Goal: Transaction & Acquisition: Subscribe to service/newsletter

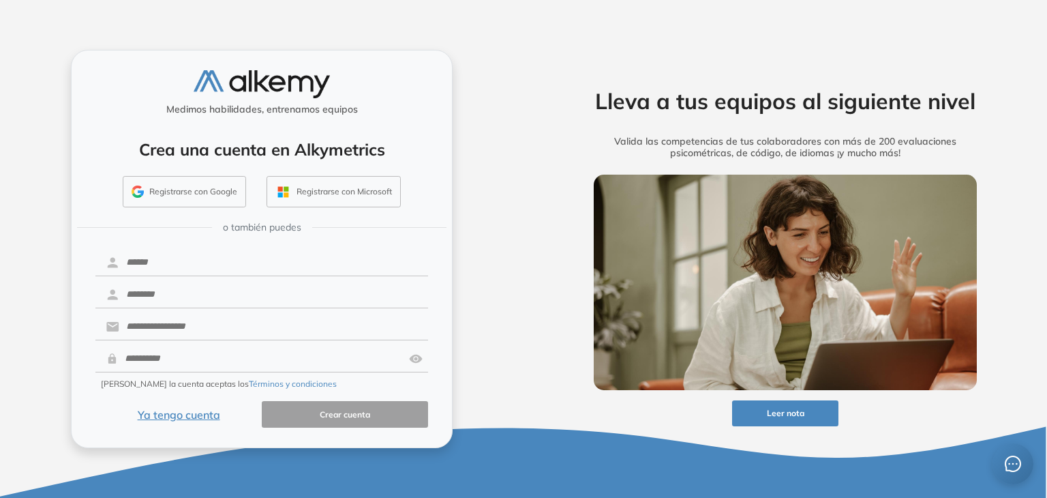
click at [195, 189] on button "Registrarse con Google" at bounding box center [184, 191] width 123 height 31
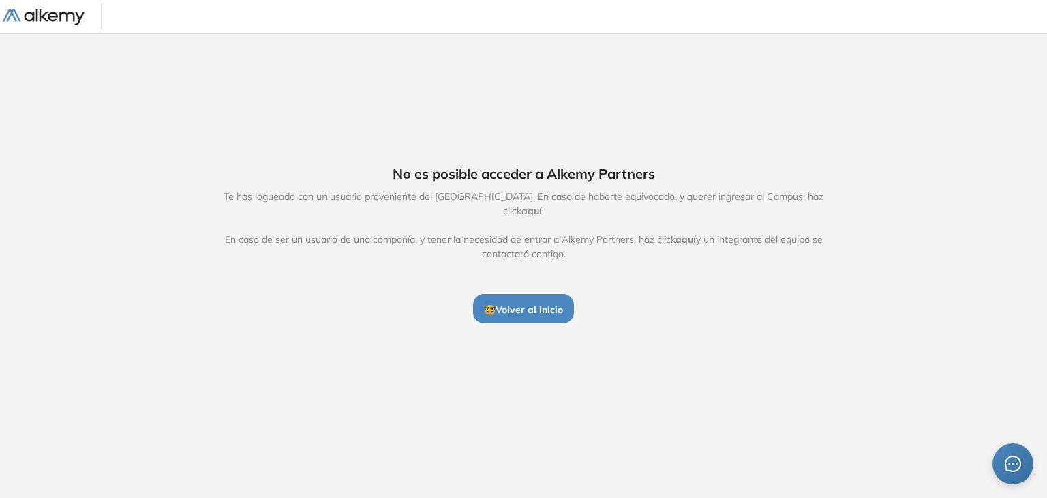
drag, startPoint x: 528, startPoint y: 295, endPoint x: 453, endPoint y: -59, distance: 362.4
click at [453, 0] on html "No es posible acceder a Alkemy Partners Te has logueado con un usuario provenie…" at bounding box center [523, 249] width 1047 height 498
